Goal: Transaction & Acquisition: Purchase product/service

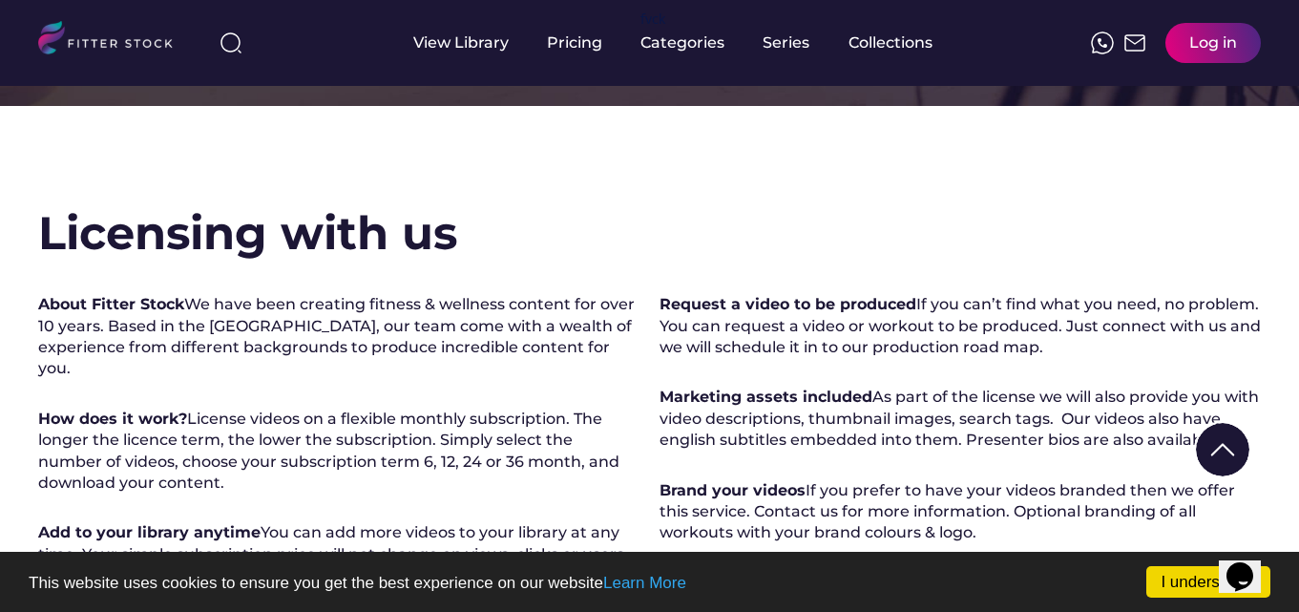
scroll to position [191, 0]
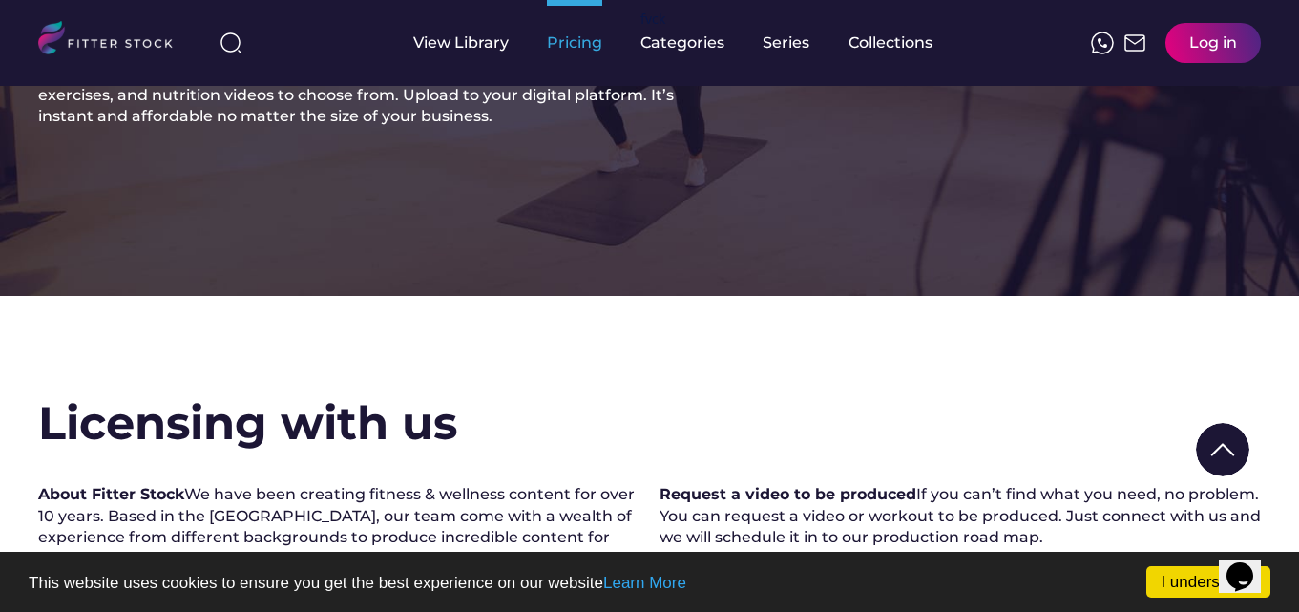
click at [579, 43] on div "Pricing" at bounding box center [574, 42] width 55 height 21
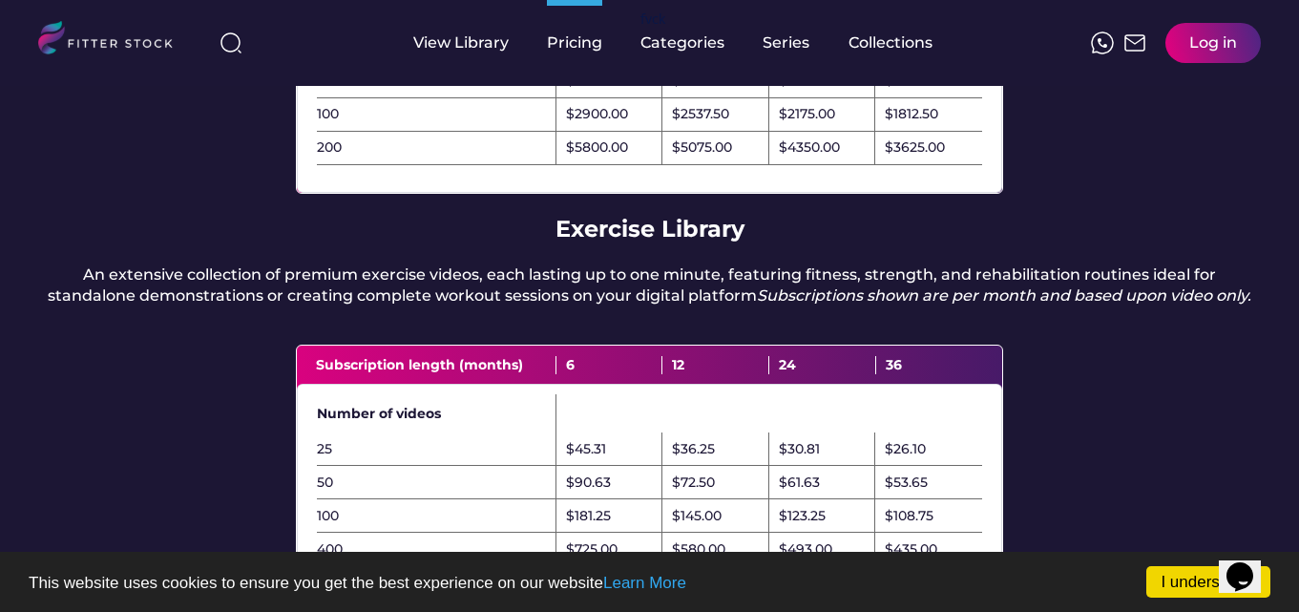
scroll to position [573, 0]
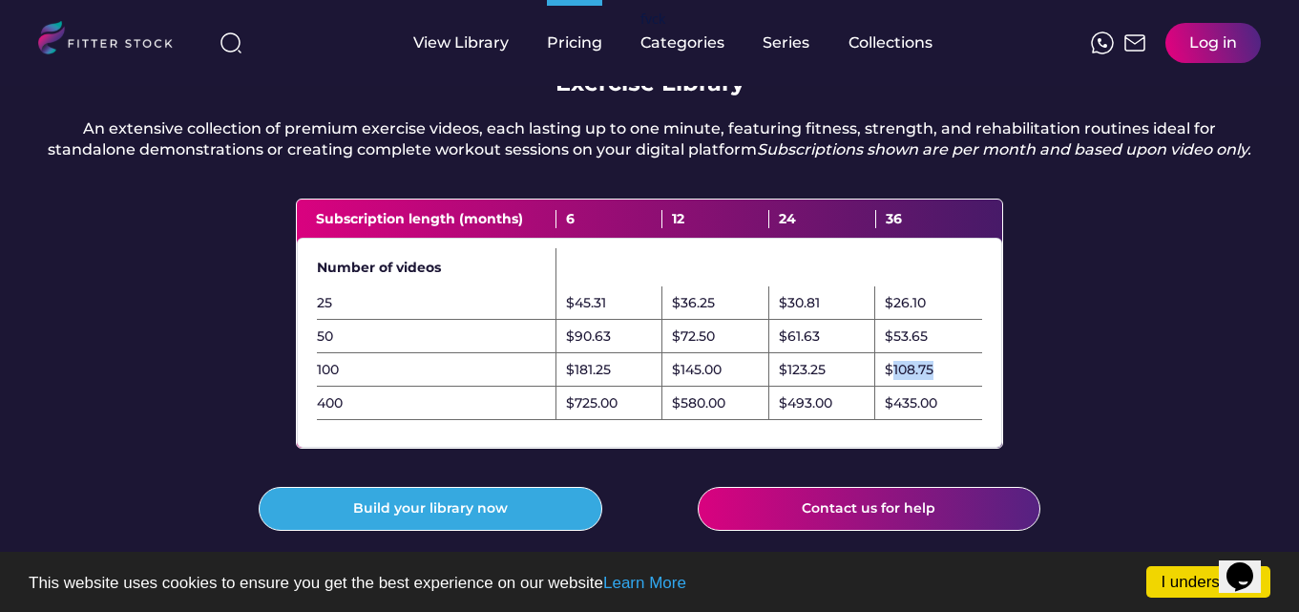
drag, startPoint x: 893, startPoint y: 414, endPoint x: 943, endPoint y: 409, distance: 49.9
click at [943, 387] on div "$108.75" at bounding box center [928, 369] width 107 height 33
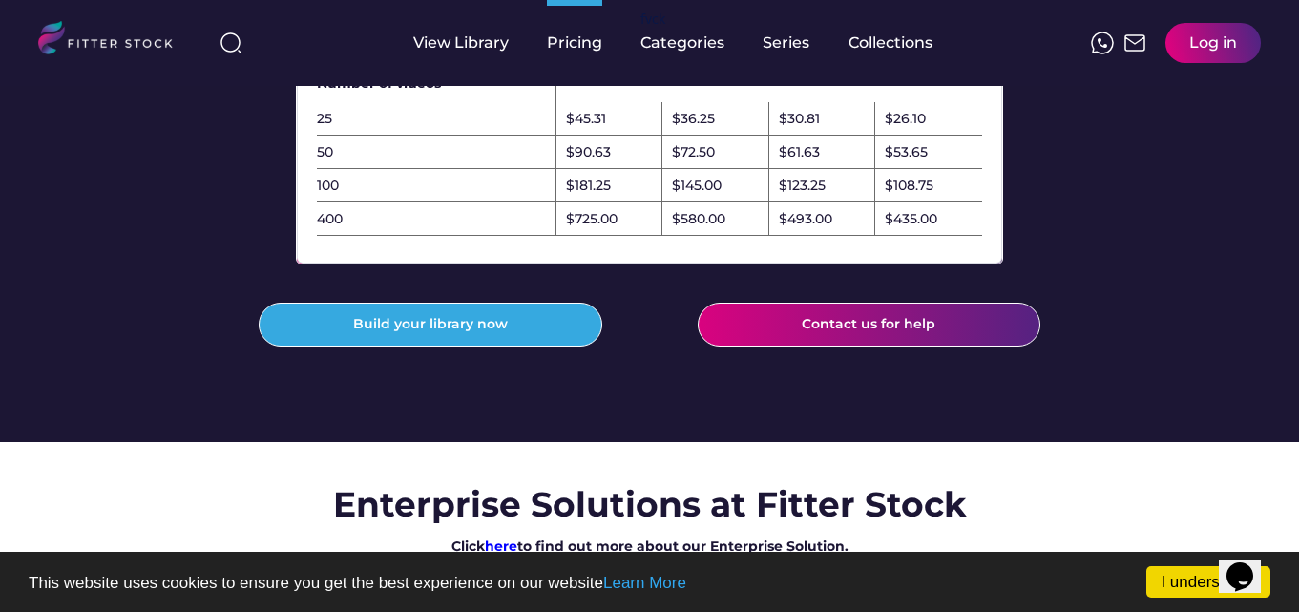
scroll to position [764, 0]
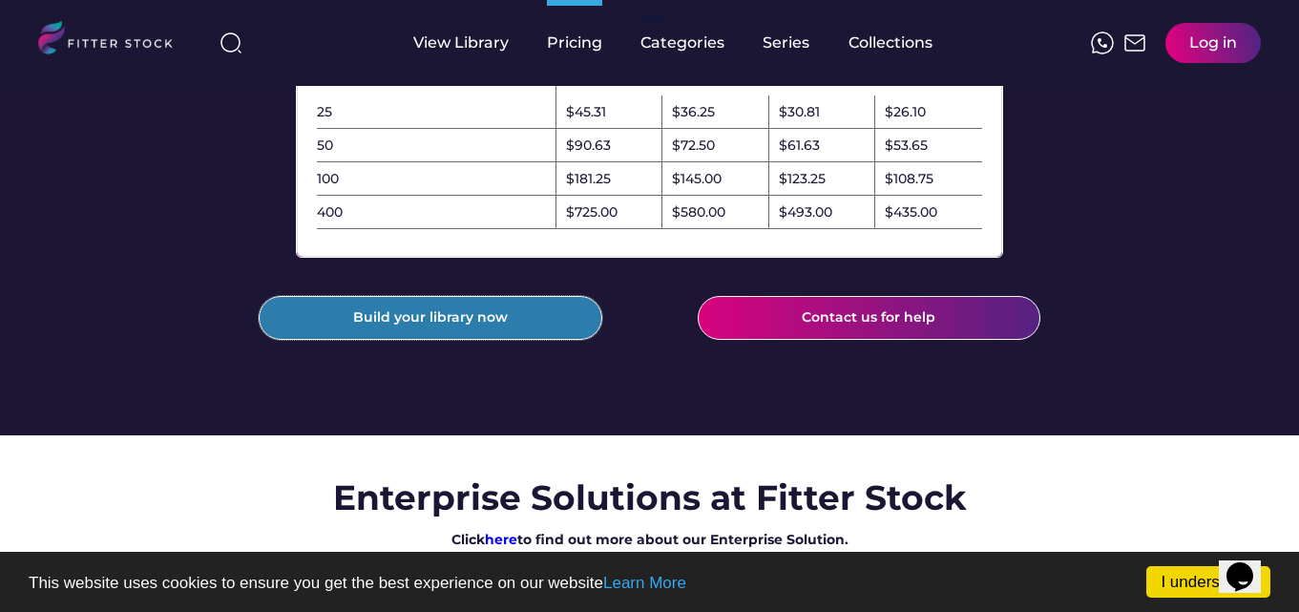
click at [387, 340] on button "Build your library now" at bounding box center [431, 318] width 344 height 44
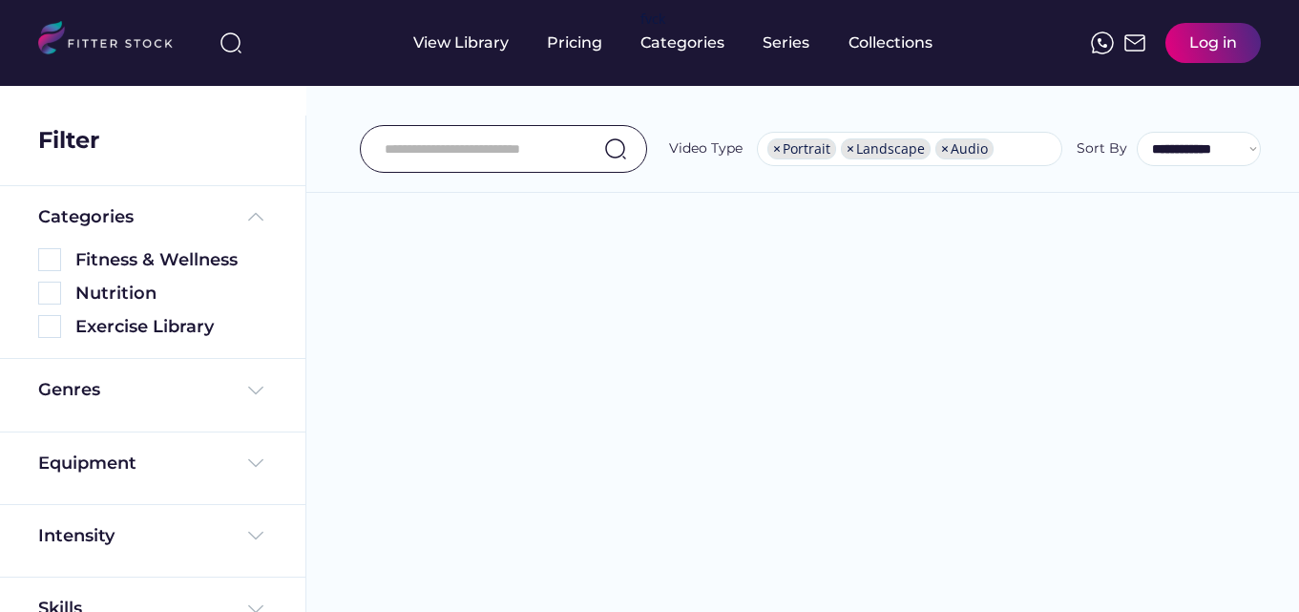
select select "**********"
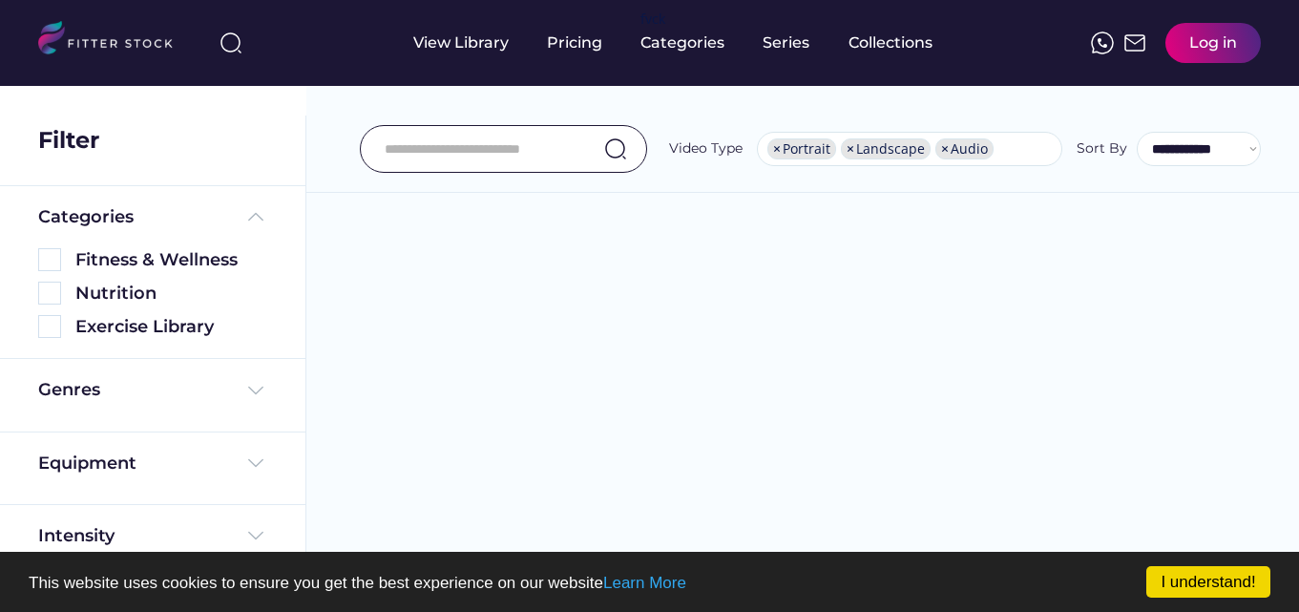
click at [47, 226] on div "Categories" at bounding box center [85, 217] width 95 height 24
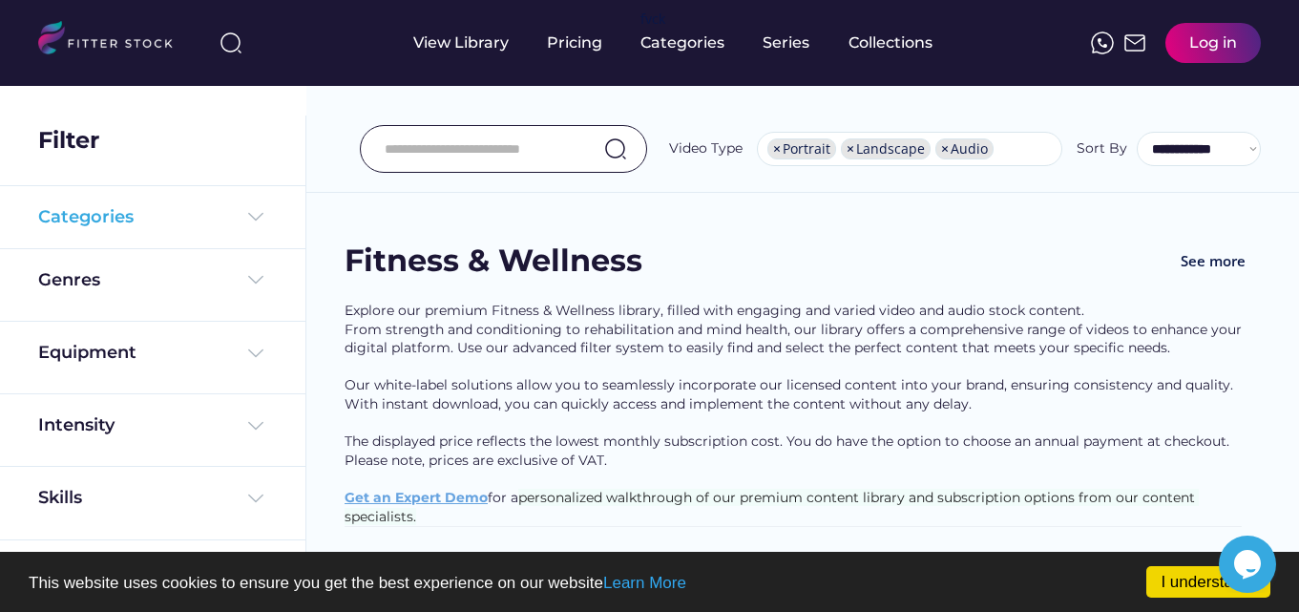
click at [253, 209] on img at bounding box center [255, 216] width 23 height 23
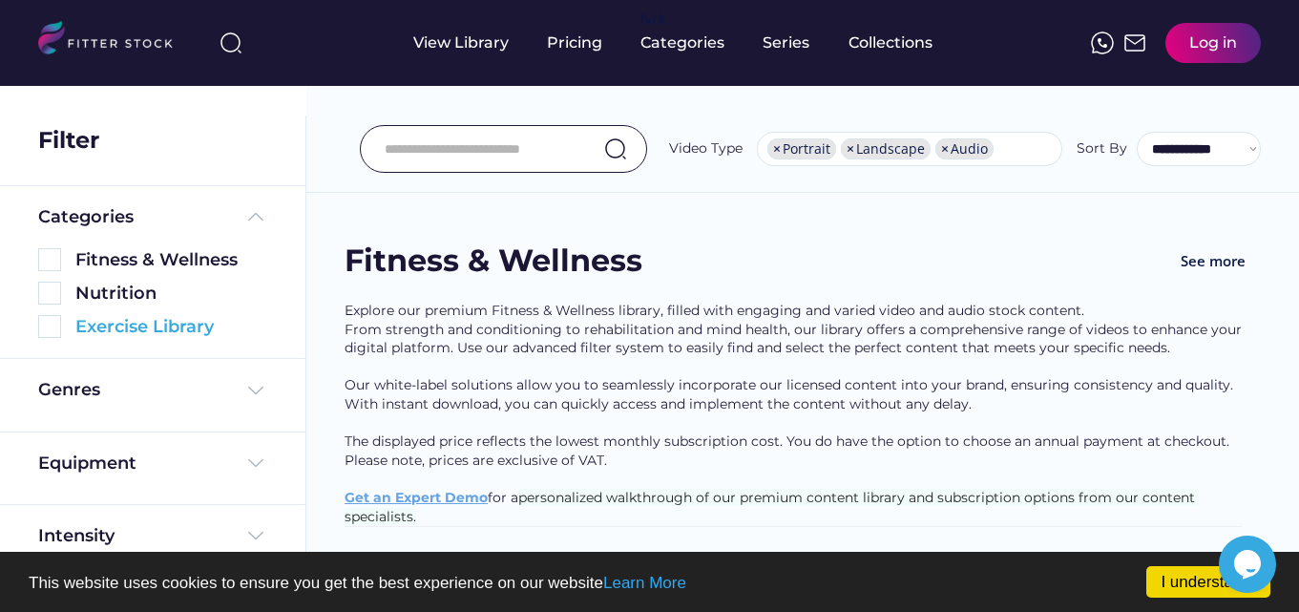
click at [50, 325] on img at bounding box center [49, 326] width 23 height 23
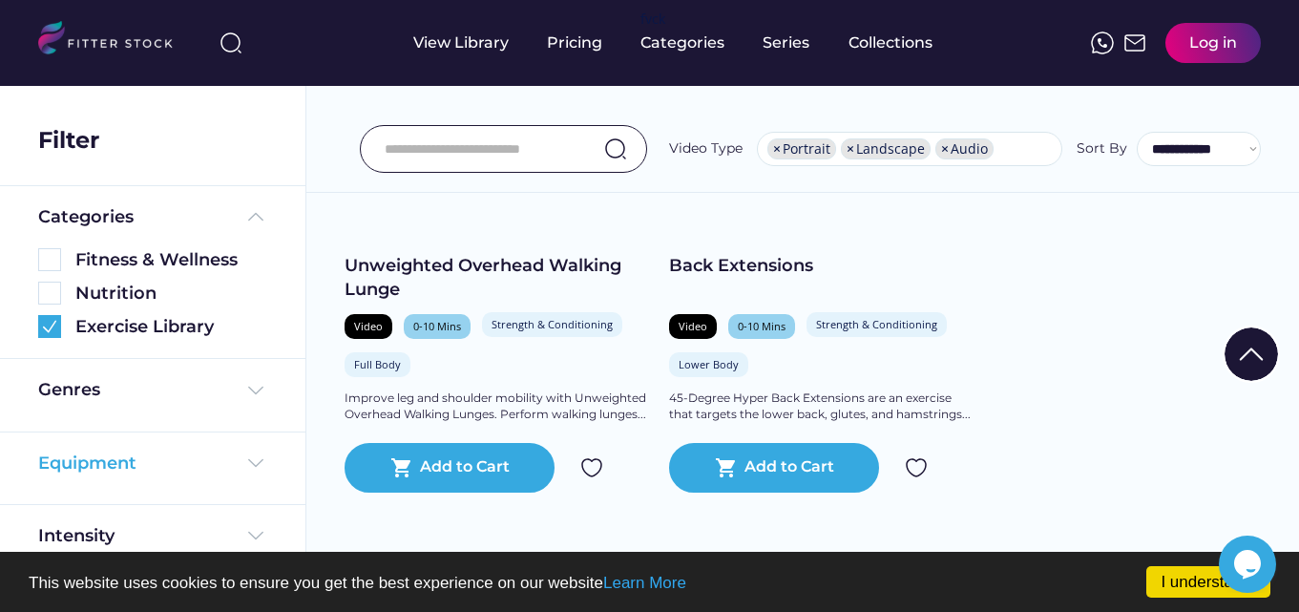
scroll to position [183, 0]
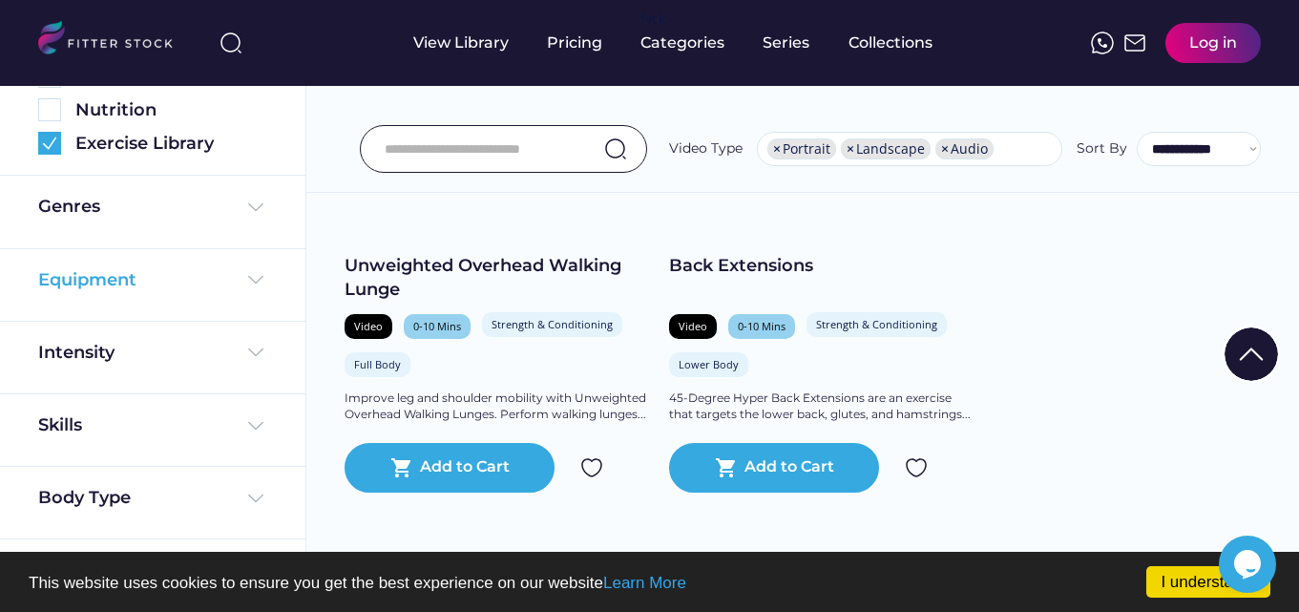
click at [255, 279] on img at bounding box center [255, 279] width 23 height 23
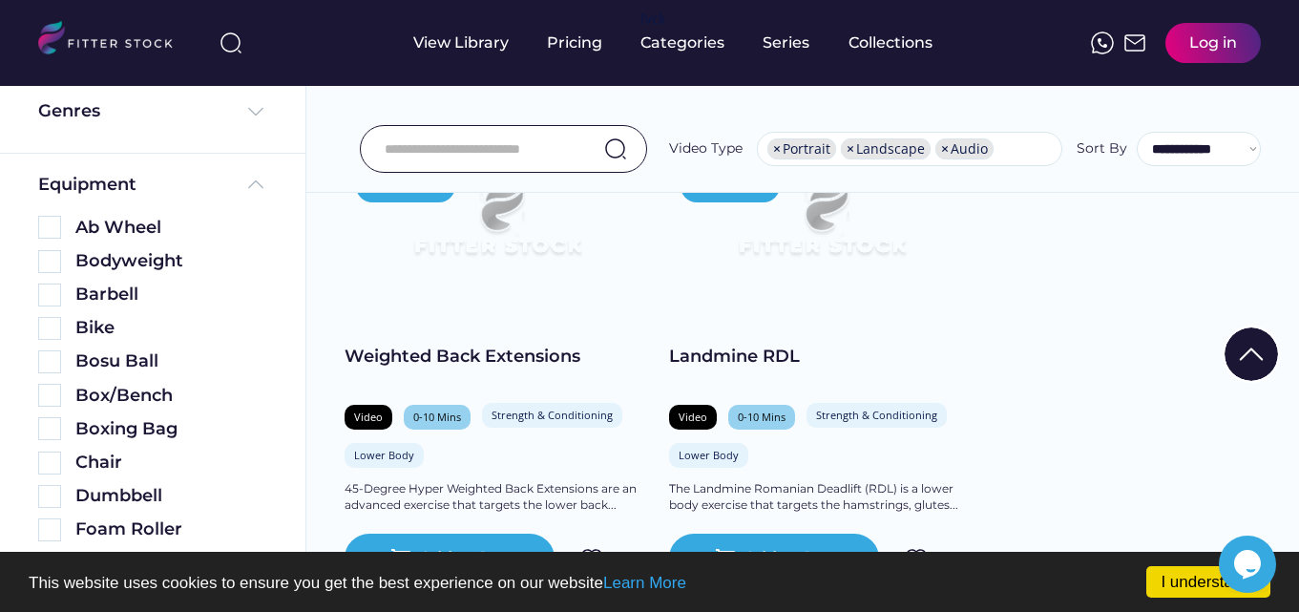
scroll to position [764, 0]
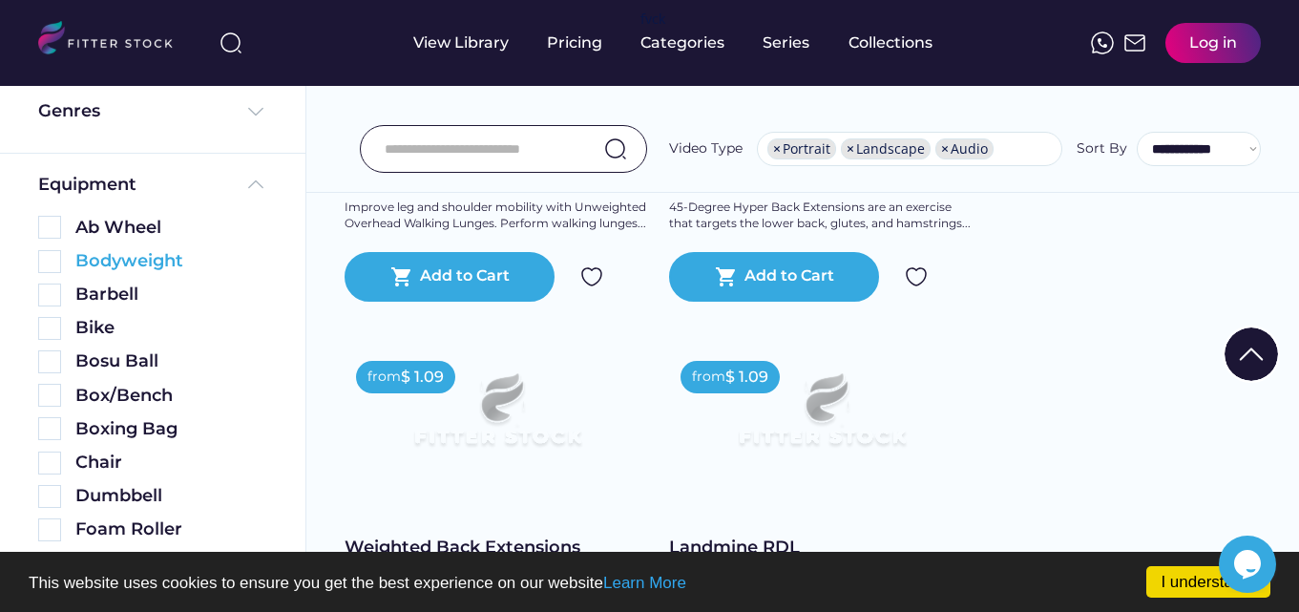
click at [47, 258] on img at bounding box center [49, 261] width 23 height 23
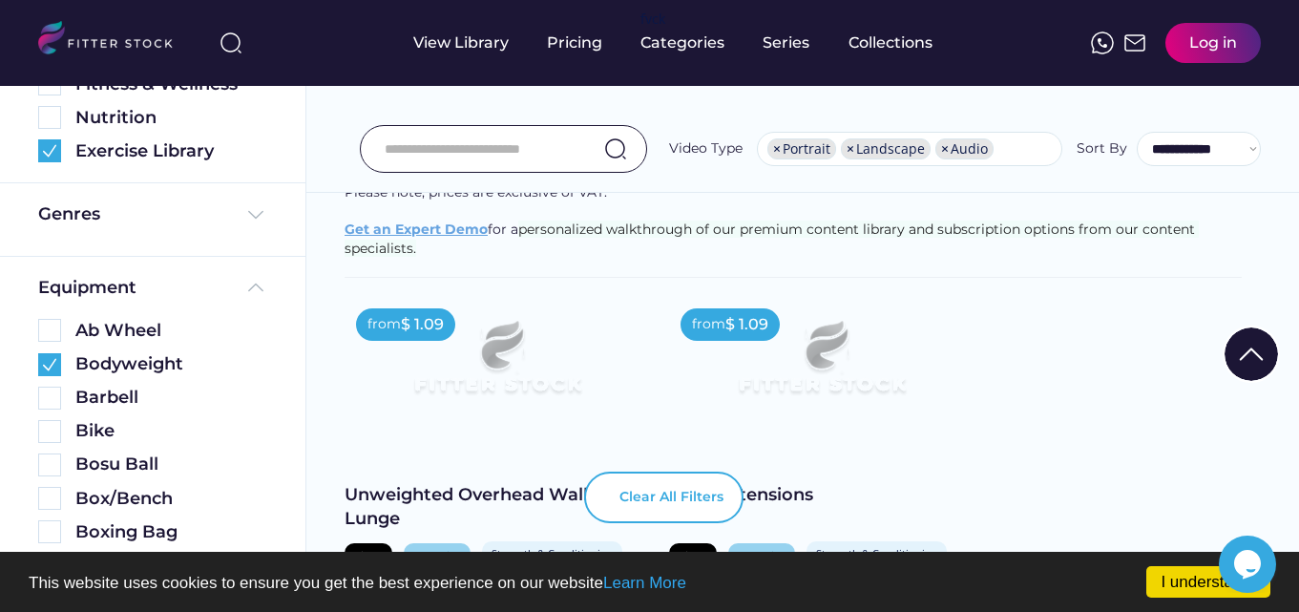
scroll to position [382, 0]
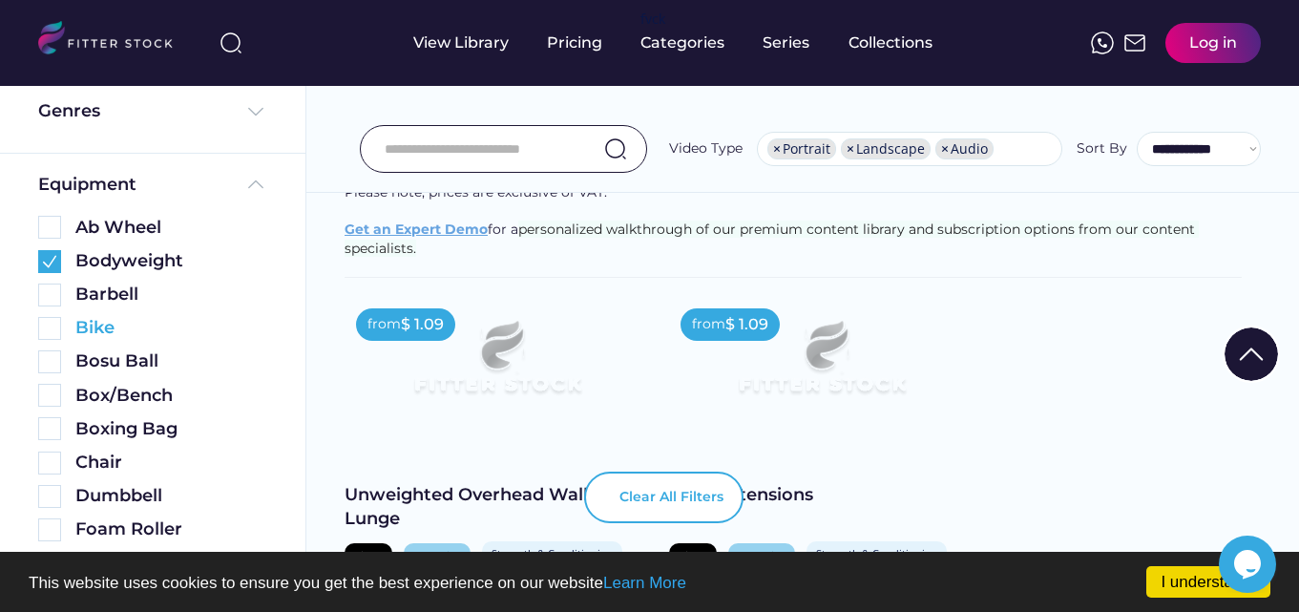
click at [52, 384] on img at bounding box center [49, 395] width 23 height 23
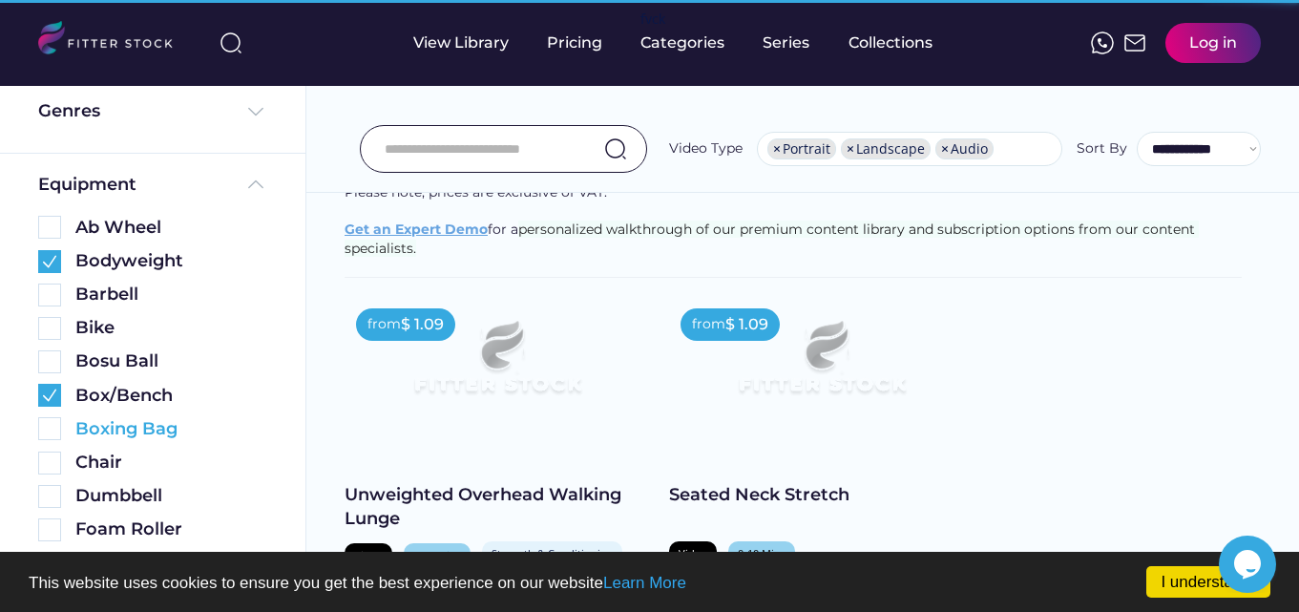
scroll to position [0, 0]
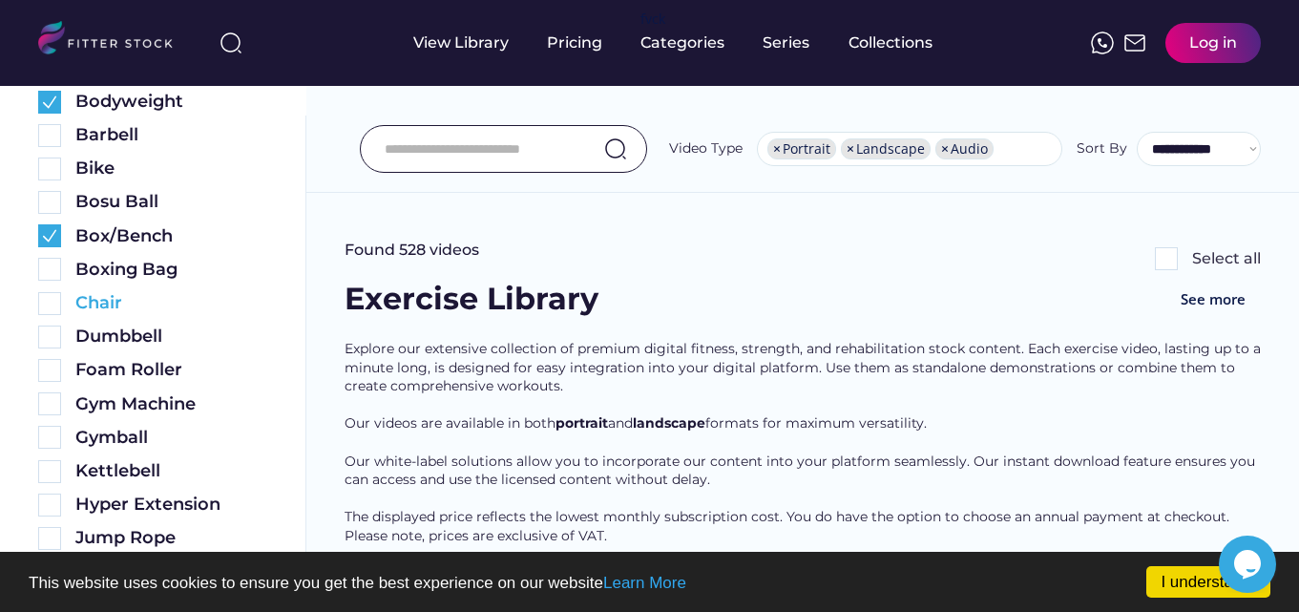
click at [48, 325] on img at bounding box center [49, 336] width 23 height 23
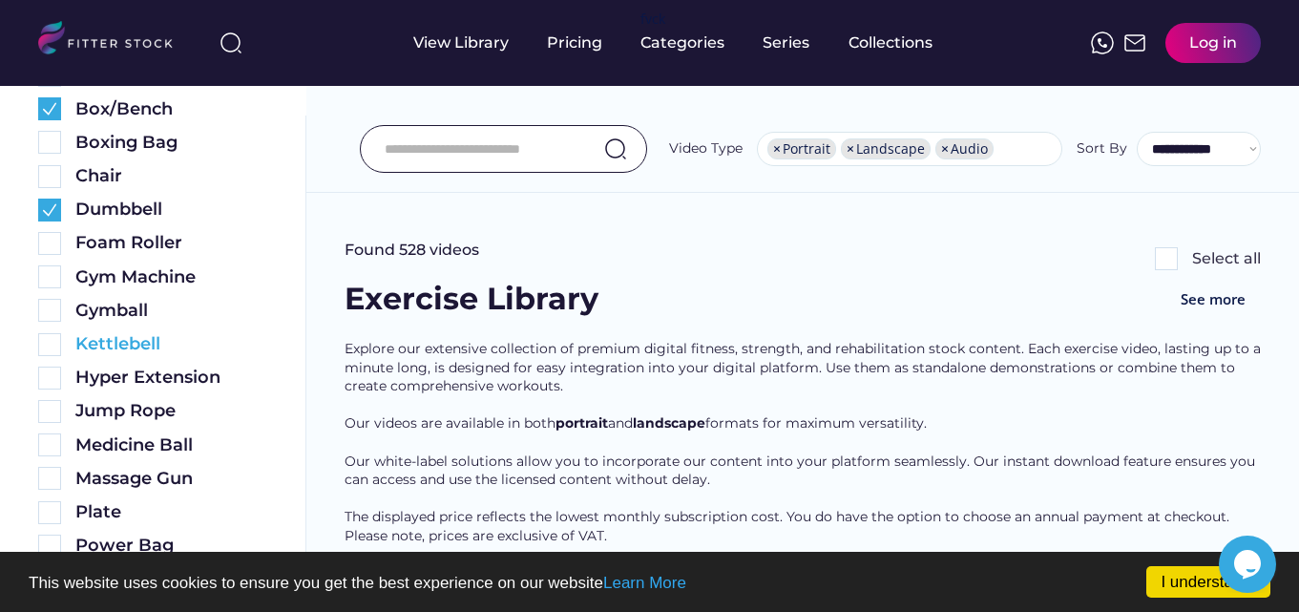
click at [53, 345] on img at bounding box center [49, 344] width 23 height 23
click at [48, 280] on img at bounding box center [49, 276] width 23 height 23
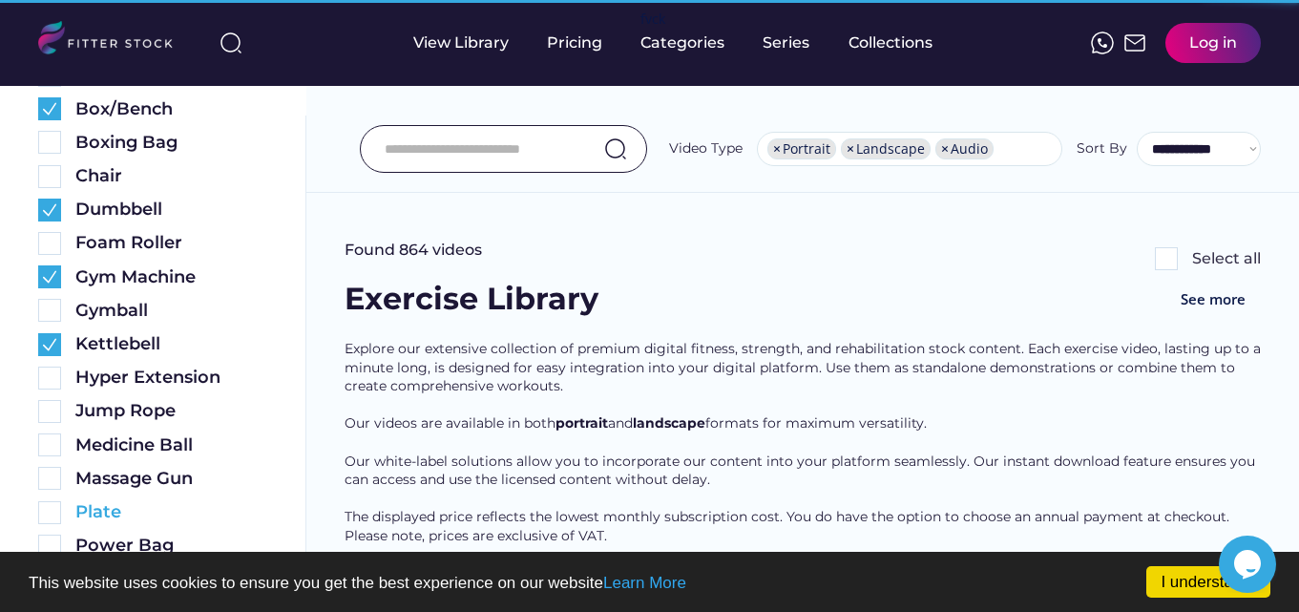
scroll to position [948, 0]
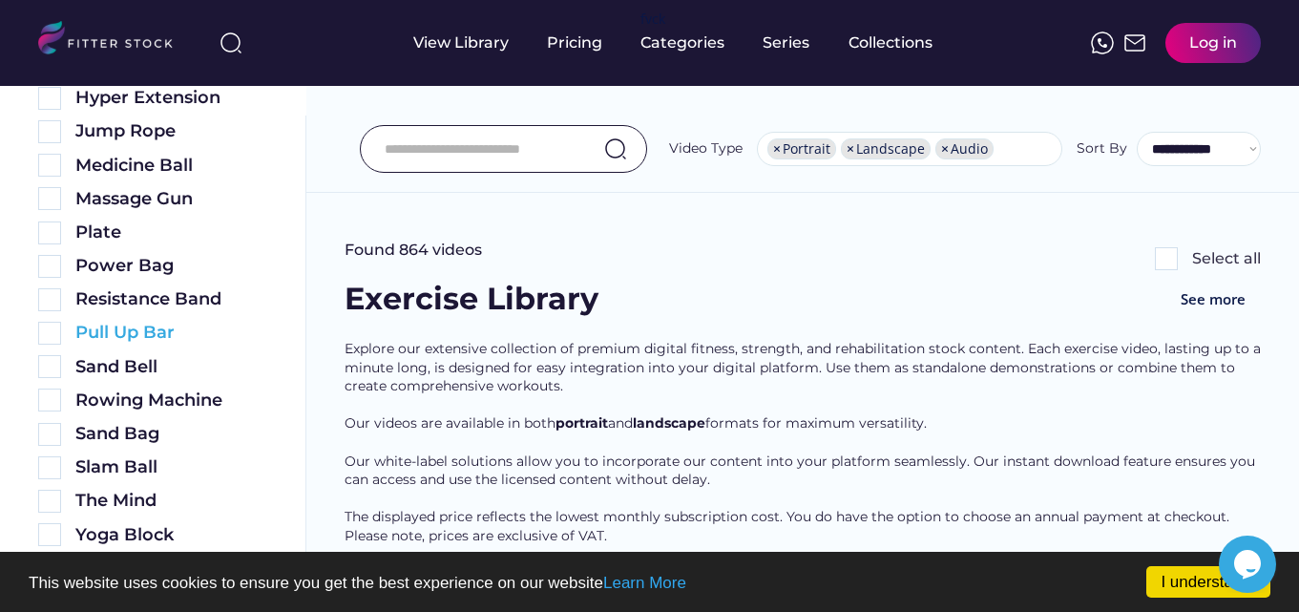
click at [51, 288] on img at bounding box center [49, 299] width 23 height 23
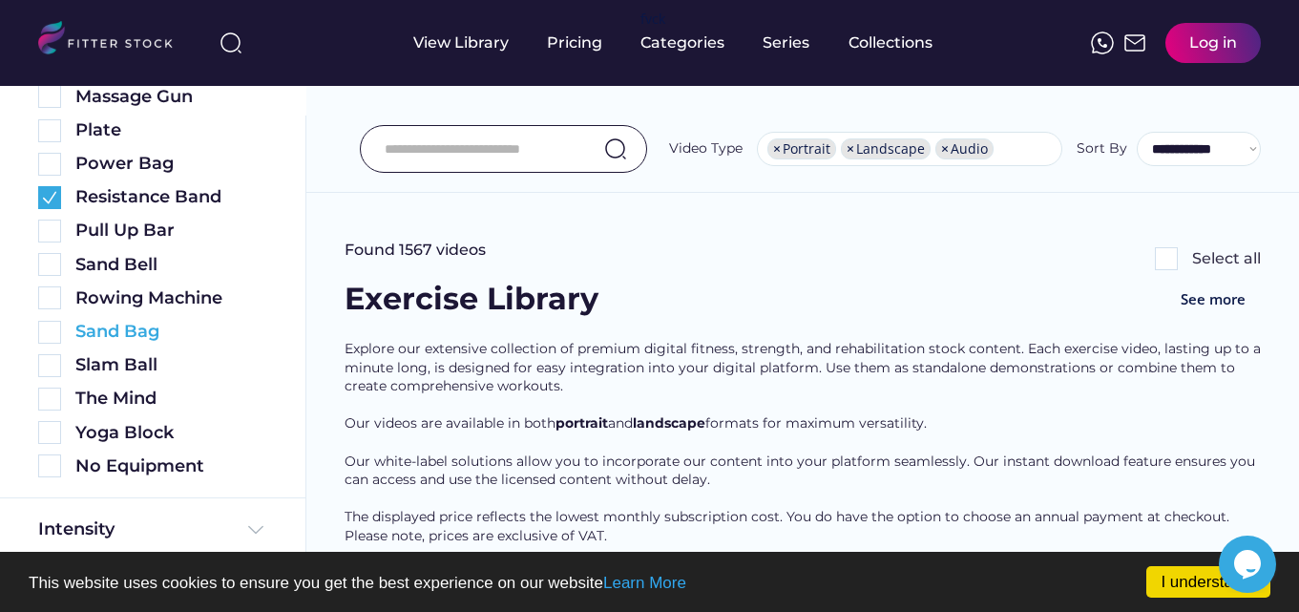
click at [51, 365] on div "Ab Wheel Bodyweight Barbell Bike Bosu Ball Box/Bench Boxing Bag Chair Dumbbell …" at bounding box center [152, 8] width 229 height 940
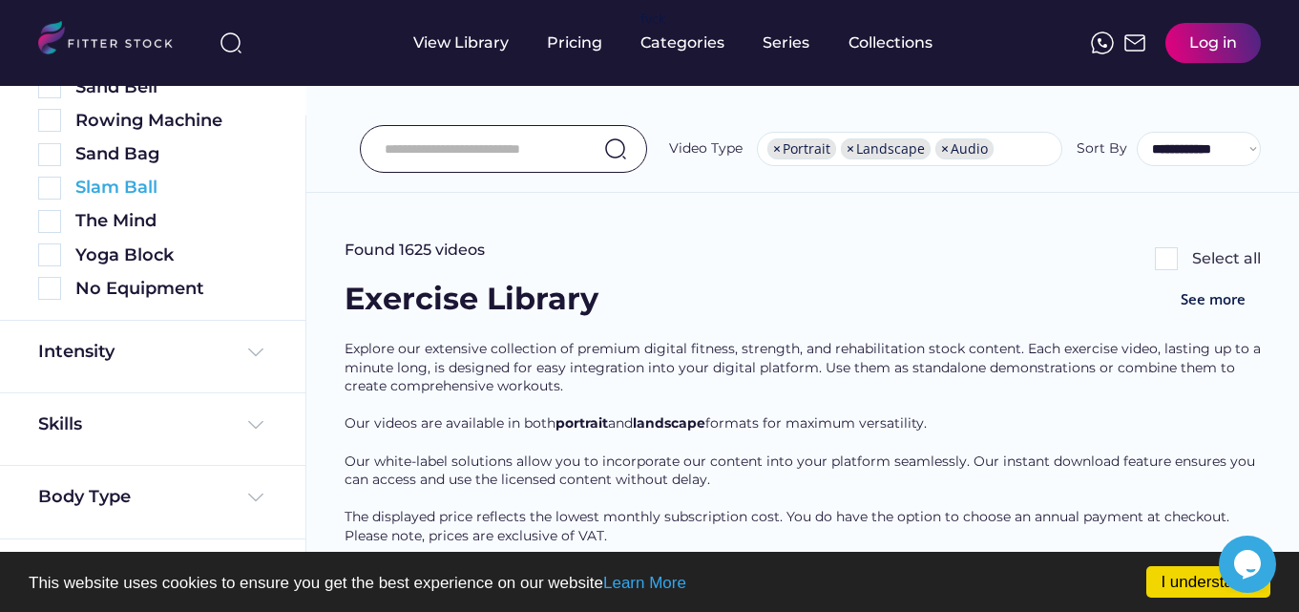
scroll to position [1132, 0]
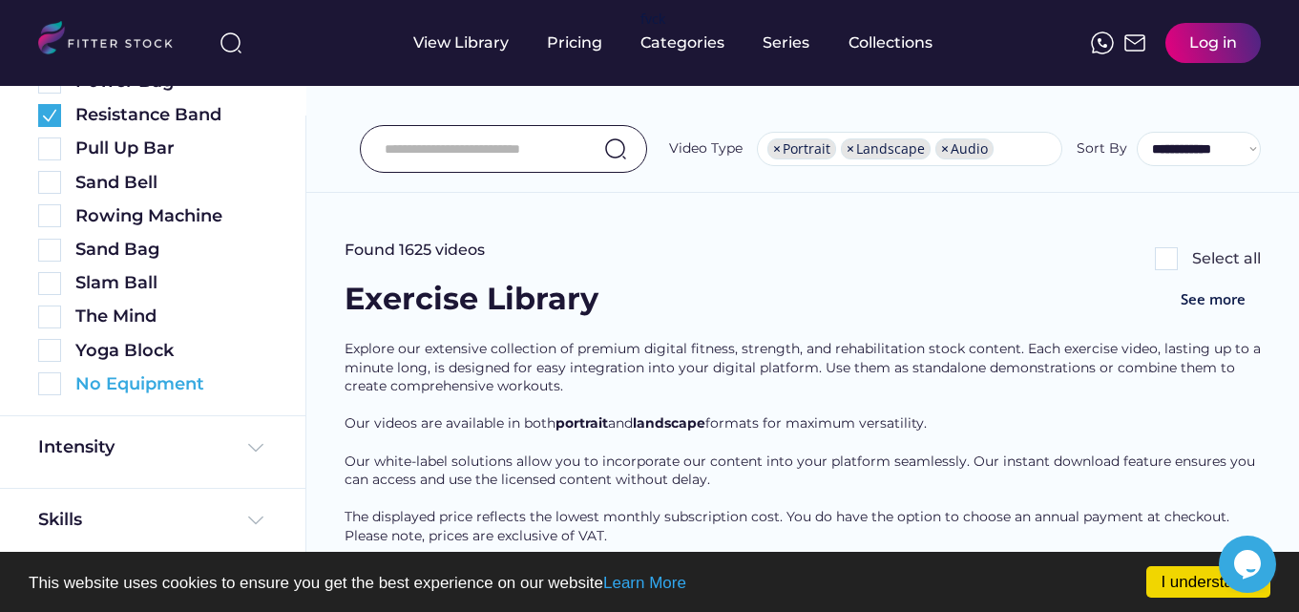
click at [48, 378] on img at bounding box center [49, 383] width 23 height 23
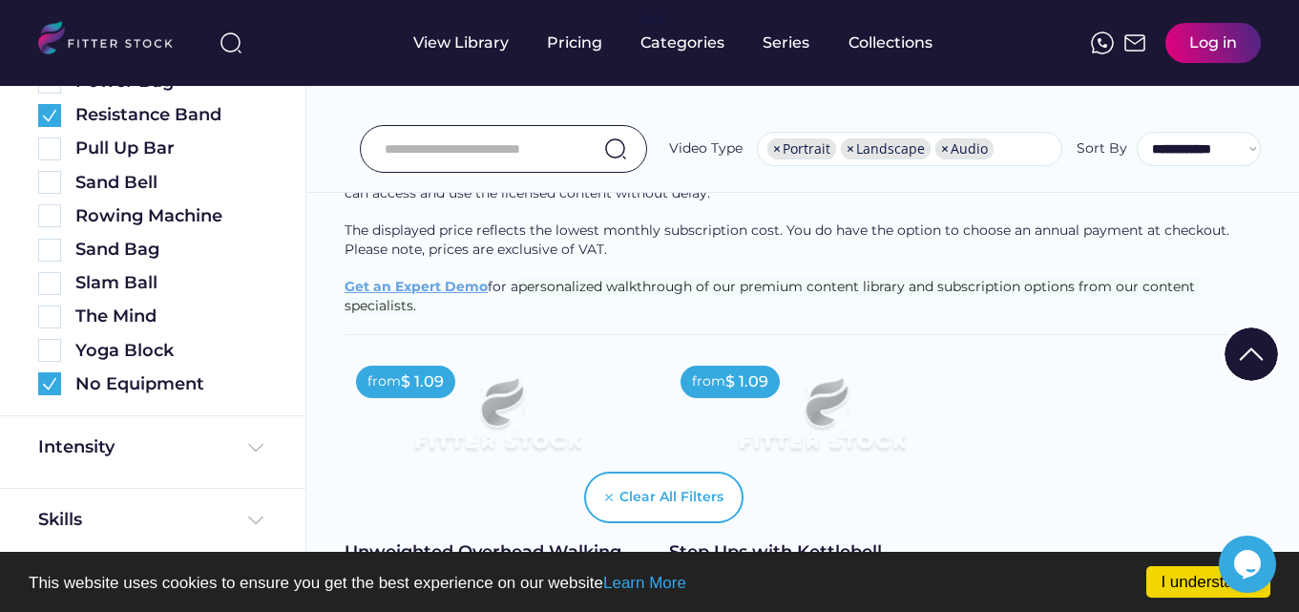
scroll to position [382, 0]
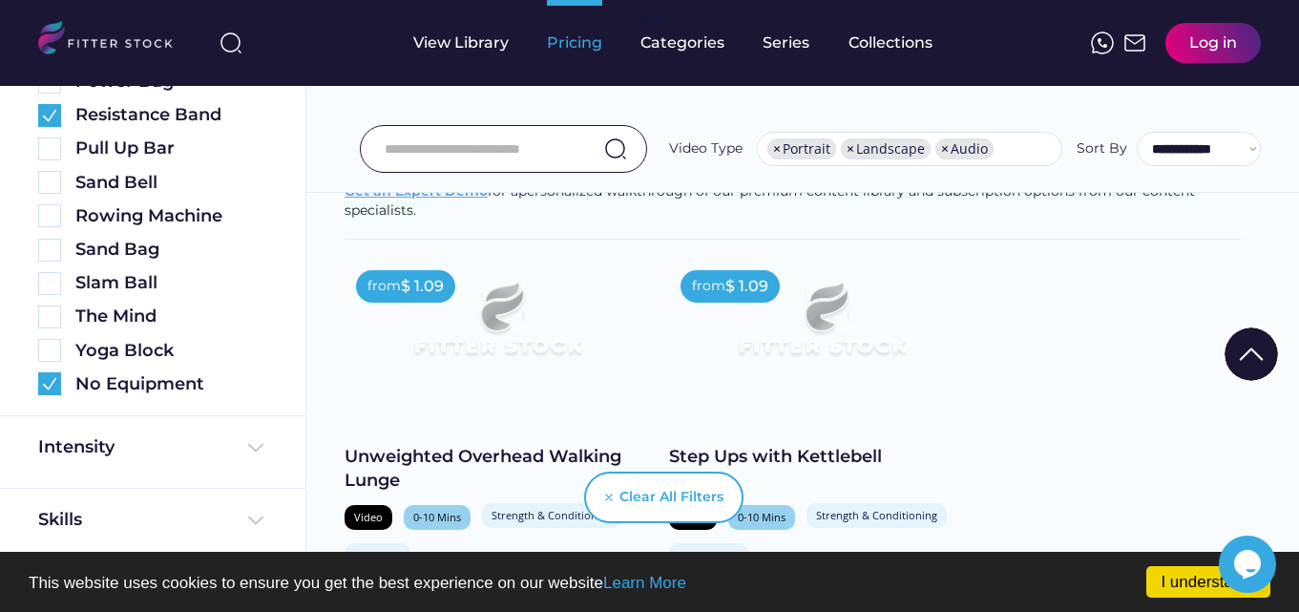
drag, startPoint x: 567, startPoint y: 37, endPoint x: 555, endPoint y: 44, distance: 14.1
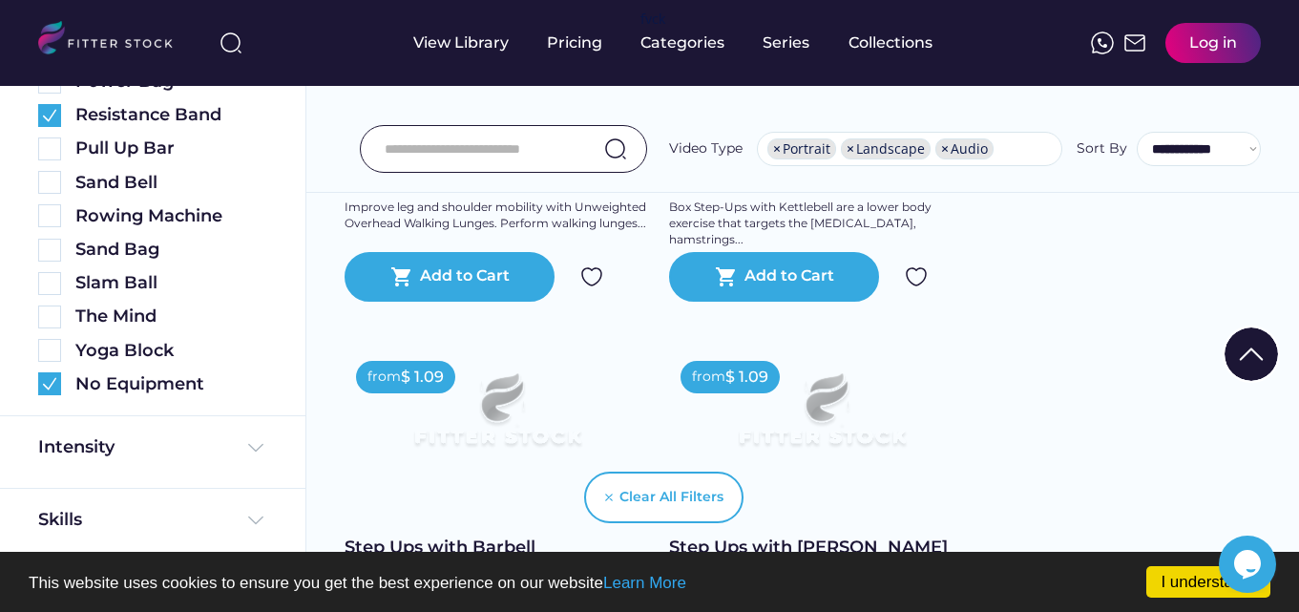
scroll to position [859, 0]
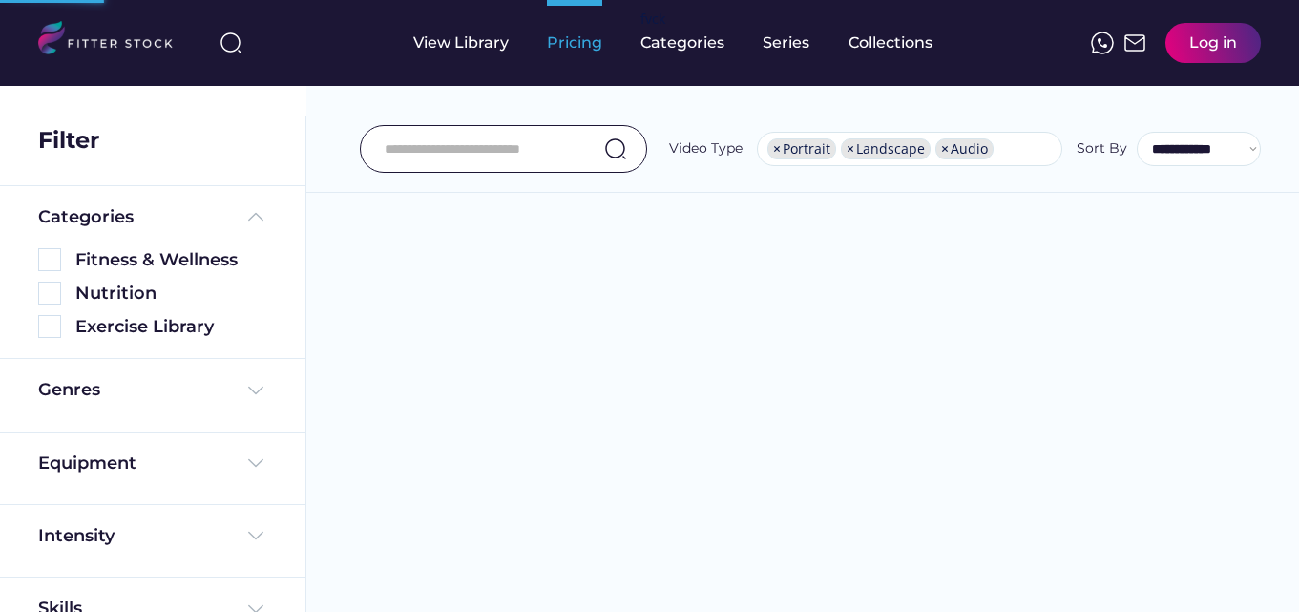
select select "**********"
click at [573, 52] on div "Pricing" at bounding box center [574, 42] width 55 height 21
click at [576, 45] on div "Pricing" at bounding box center [574, 42] width 55 height 21
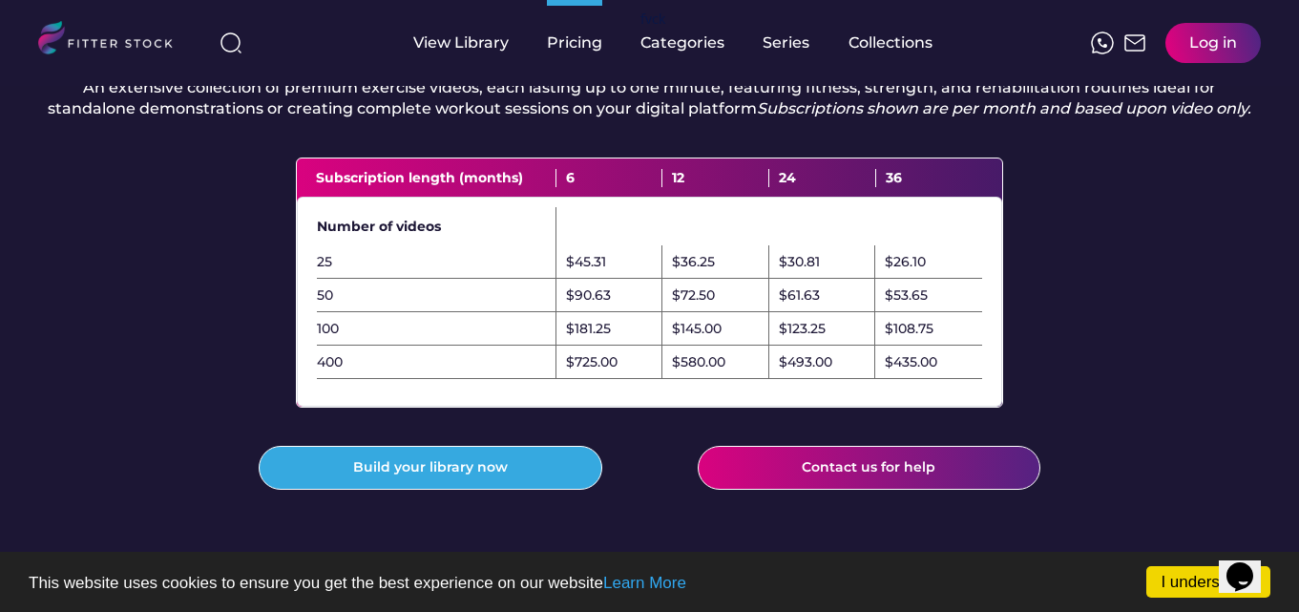
scroll to position [656, 0]
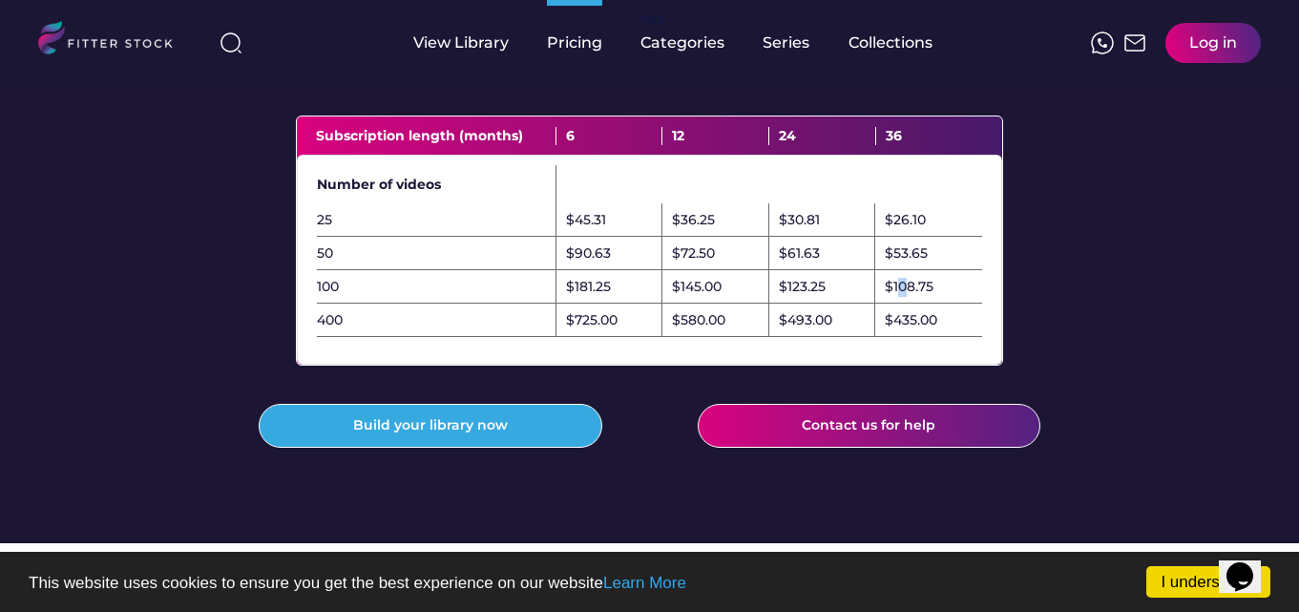
click at [902, 297] on div "$108.75" at bounding box center [909, 287] width 49 height 19
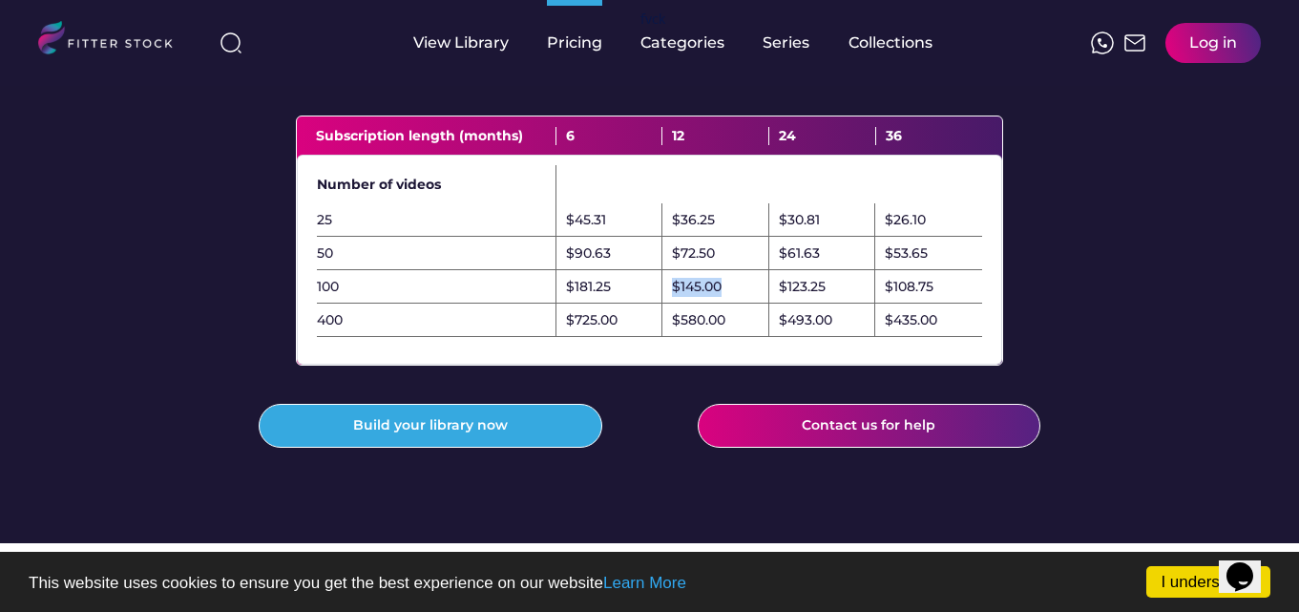
drag, startPoint x: 725, startPoint y: 322, endPoint x: 671, endPoint y: 329, distance: 54.9
click at [671, 303] on div "$145.00" at bounding box center [715, 286] width 107 height 33
drag, startPoint x: 610, startPoint y: 326, endPoint x: 562, endPoint y: 332, distance: 48.1
click at [562, 303] on div "$181.25" at bounding box center [609, 286] width 107 height 33
